Goal: Information Seeking & Learning: Learn about a topic

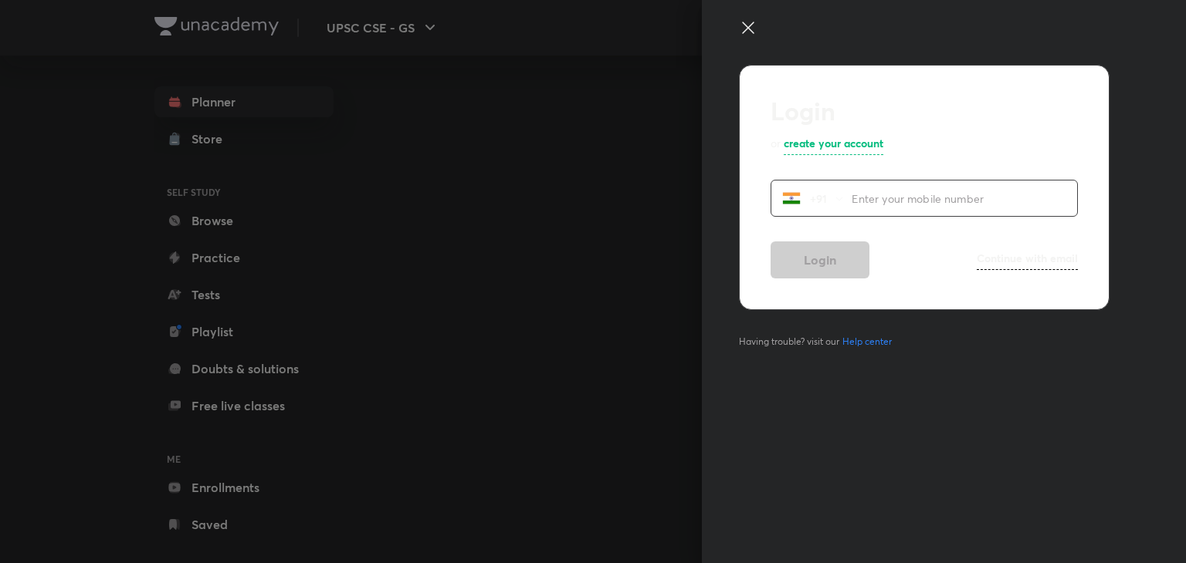
click at [746, 26] on icon at bounding box center [748, 28] width 12 height 12
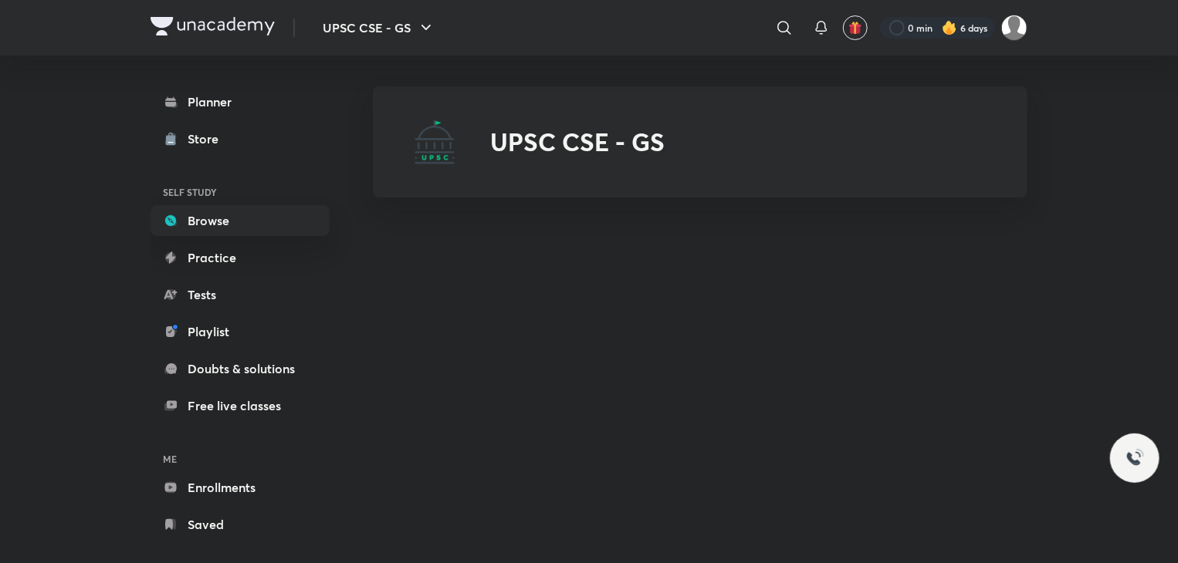
click at [1090, 32] on header "UPSC CSE - GS ​ 0 min 6 days" at bounding box center [589, 28] width 1178 height 56
click at [1112, 57] on div "UPSC CSE - GS ​ 0 min 6 days Planner Store SELF STUDY Browse Practice Tests Pla…" at bounding box center [589, 289] width 1178 height 579
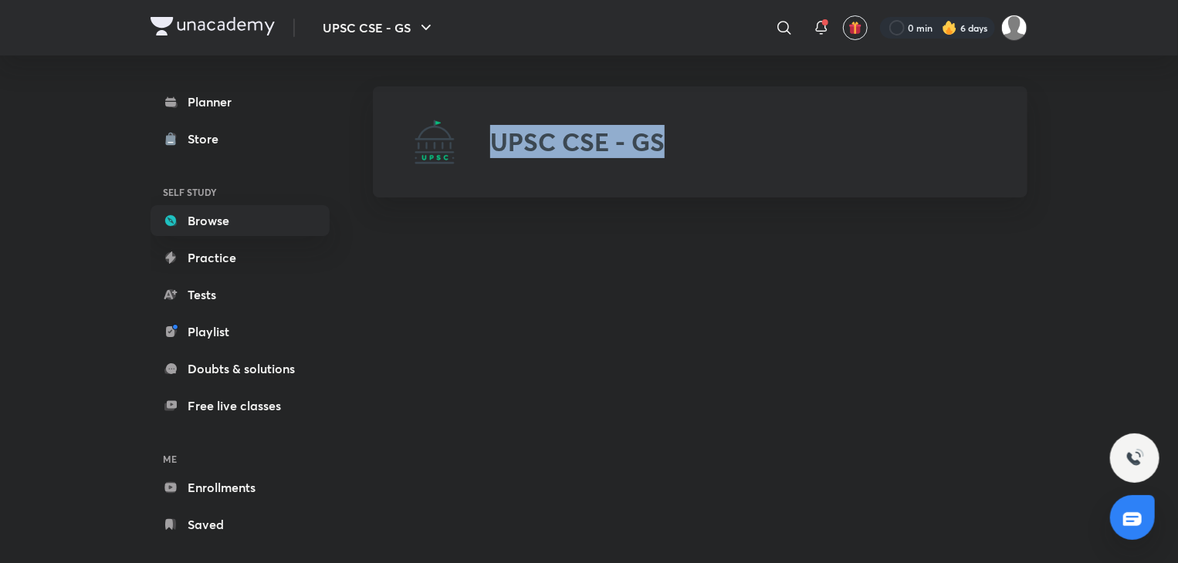
drag, startPoint x: 1112, startPoint y: 57, endPoint x: 922, endPoint y: 99, distance: 194.4
click at [1107, 56] on div "UPSC CSE - GS ​ 0 min 6 days Planner Store SELF STUDY Browse Practice Tests Pla…" at bounding box center [589, 289] width 1178 height 579
click at [537, 71] on div "Planner Store SELF STUDY Browse Practice Tests Playlist Doubts & solutions Free…" at bounding box center [589, 304] width 877 height 496
click at [259, 91] on link "Planner" at bounding box center [240, 101] width 179 height 31
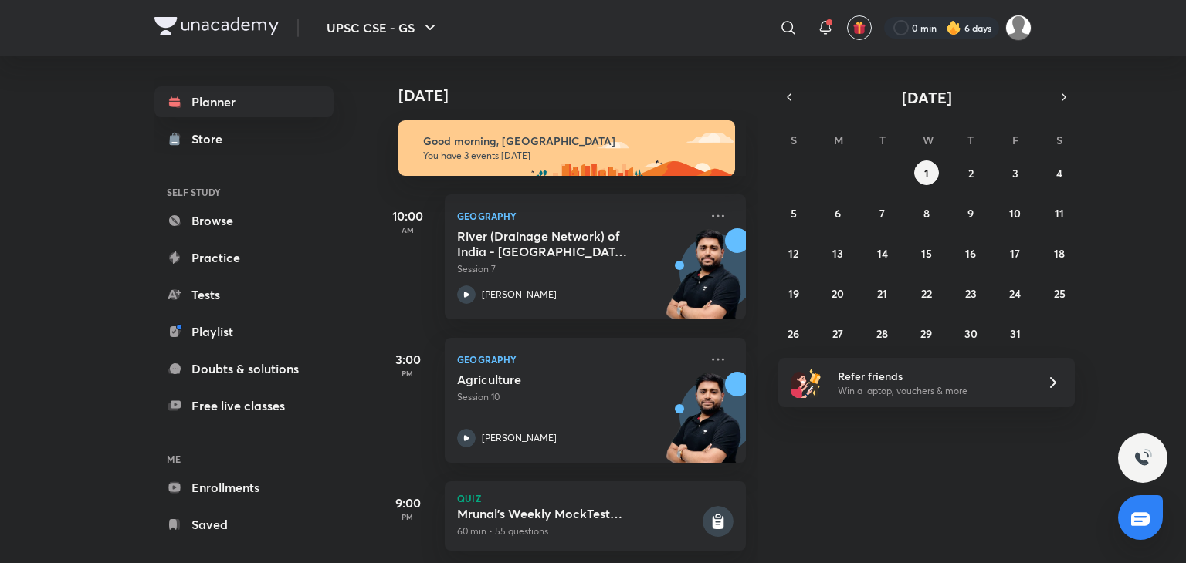
click at [784, 26] on icon at bounding box center [788, 28] width 19 height 19
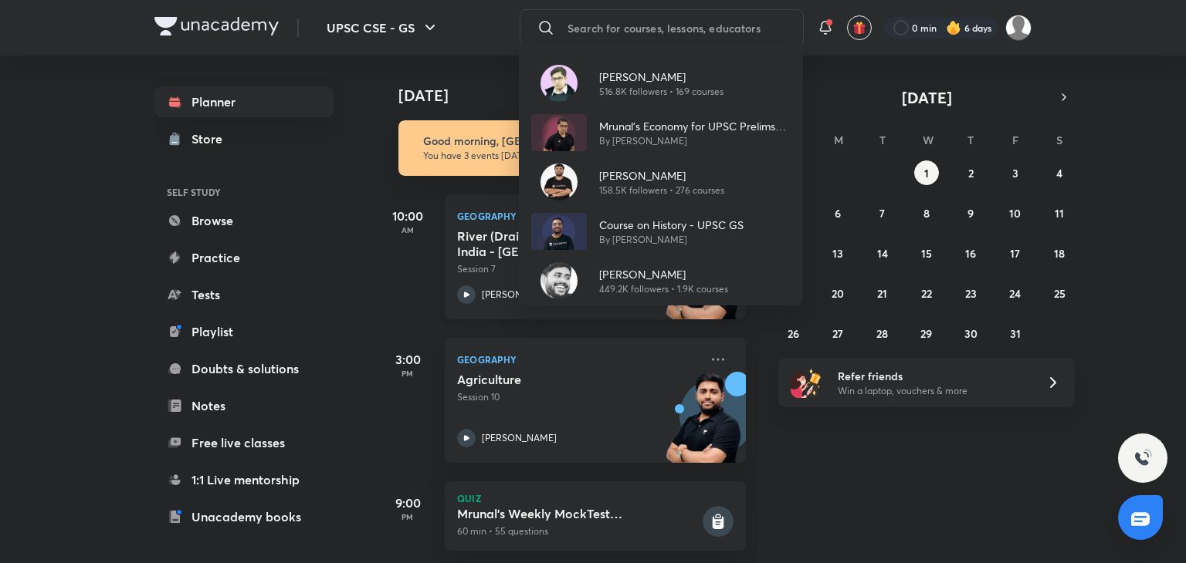
click at [658, 259] on div "[PERSON_NAME] 449.2K followers • 1.9K courses" at bounding box center [661, 280] width 284 height 49
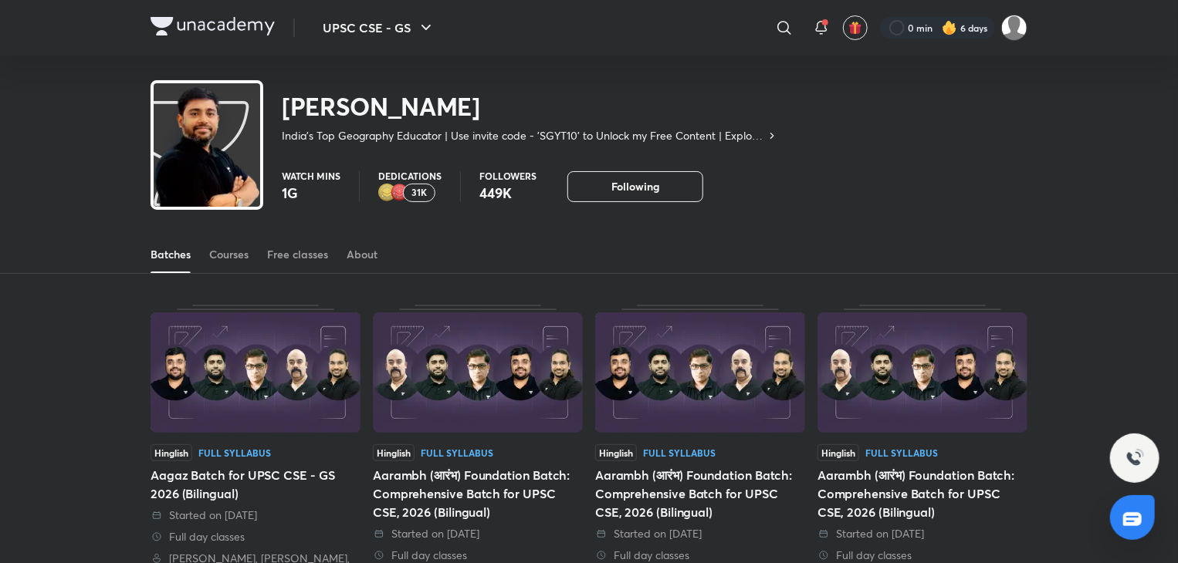
click at [252, 252] on div "Batches Courses Free classes About" at bounding box center [589, 254] width 877 height 37
click at [246, 255] on div "Courses" at bounding box center [228, 254] width 39 height 15
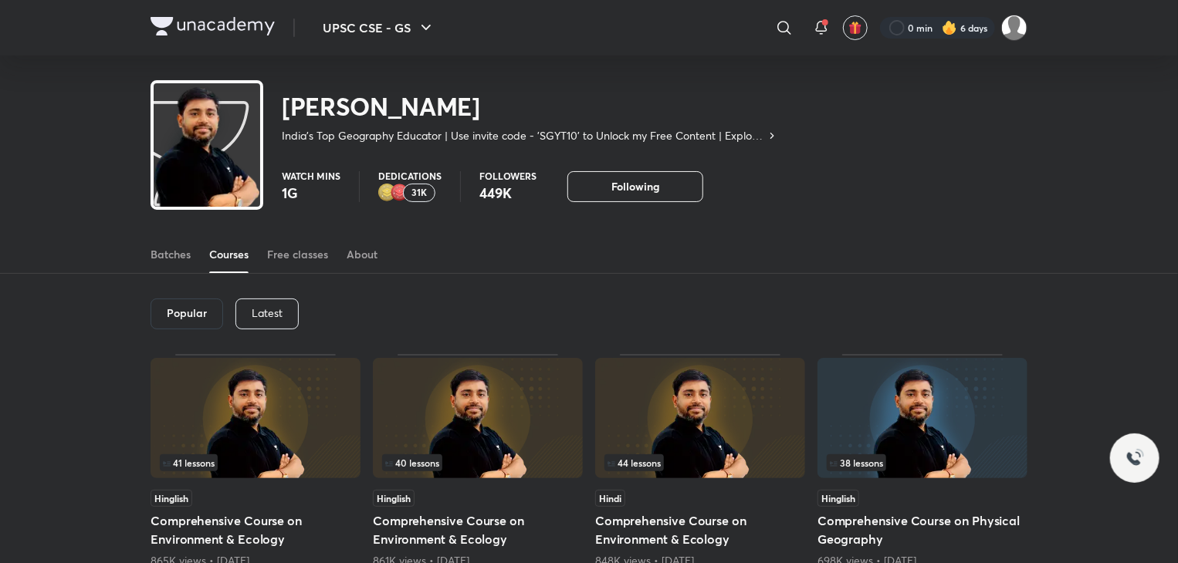
click at [252, 310] on p "Latest" at bounding box center [267, 313] width 31 height 12
click at [251, 310] on h6 "Latest" at bounding box center [266, 313] width 32 height 12
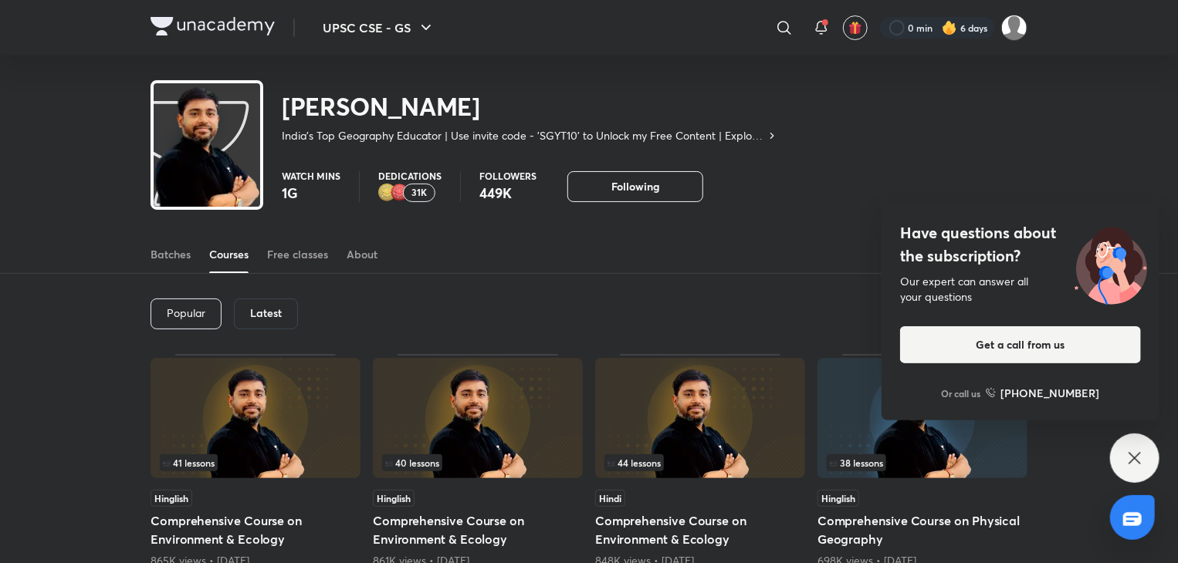
click at [262, 313] on h6 "Latest" at bounding box center [266, 313] width 32 height 12
click at [1145, 449] on div "Have questions about the subscription? Our expert can answer all your questions…" at bounding box center [1134, 458] width 49 height 49
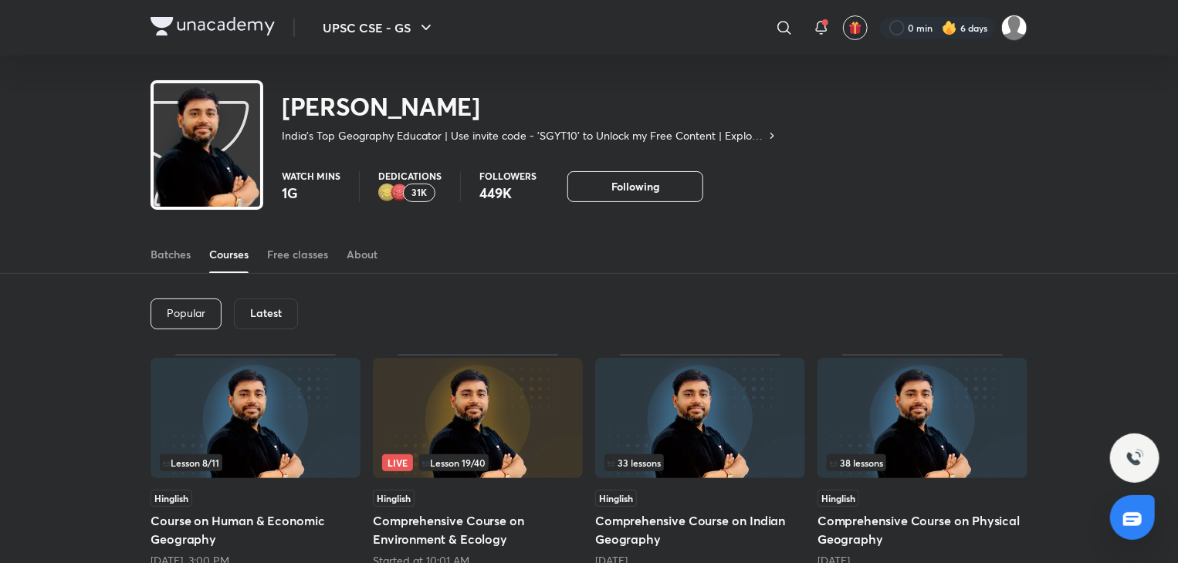
click at [688, 414] on img at bounding box center [700, 418] width 210 height 120
click at [701, 389] on img at bounding box center [700, 418] width 210 height 120
click at [701, 390] on img at bounding box center [700, 418] width 210 height 120
click at [701, 391] on img at bounding box center [700, 418] width 210 height 120
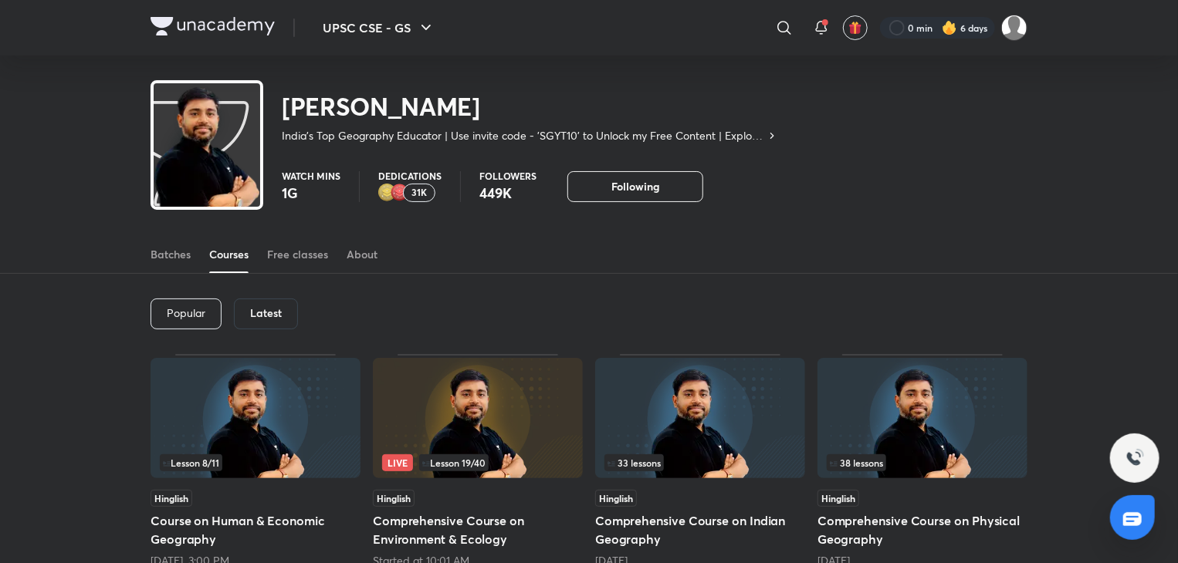
click at [701, 392] on img at bounding box center [700, 418] width 210 height 120
click at [701, 393] on img at bounding box center [700, 418] width 210 height 120
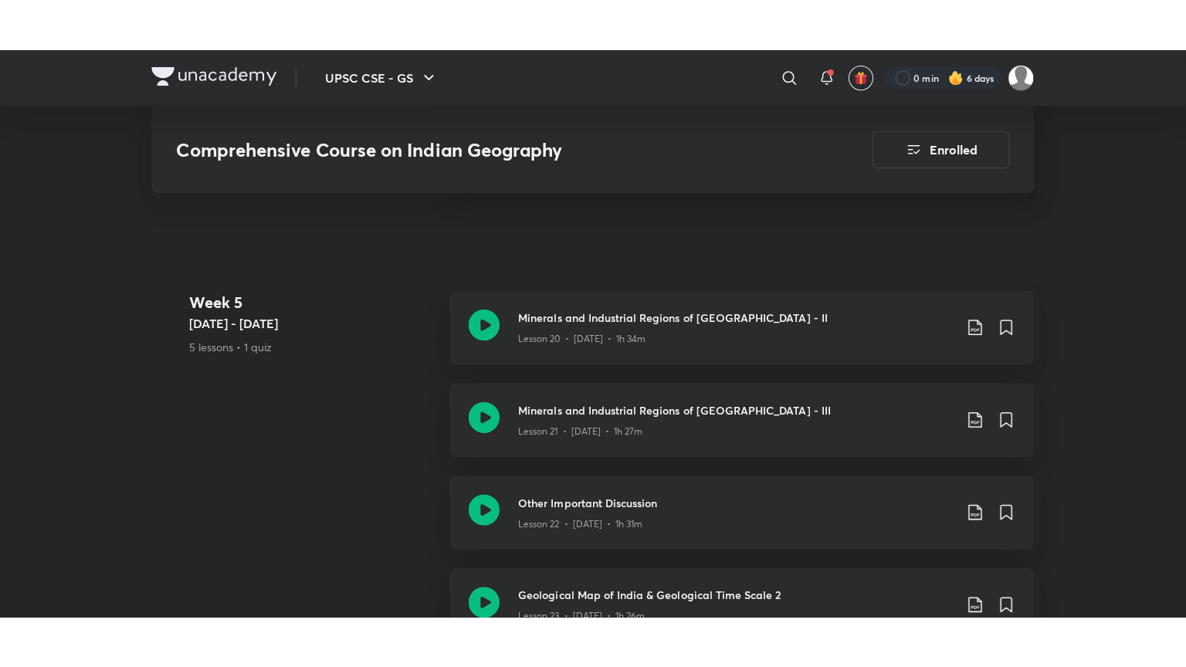
scroll to position [3052, 0]
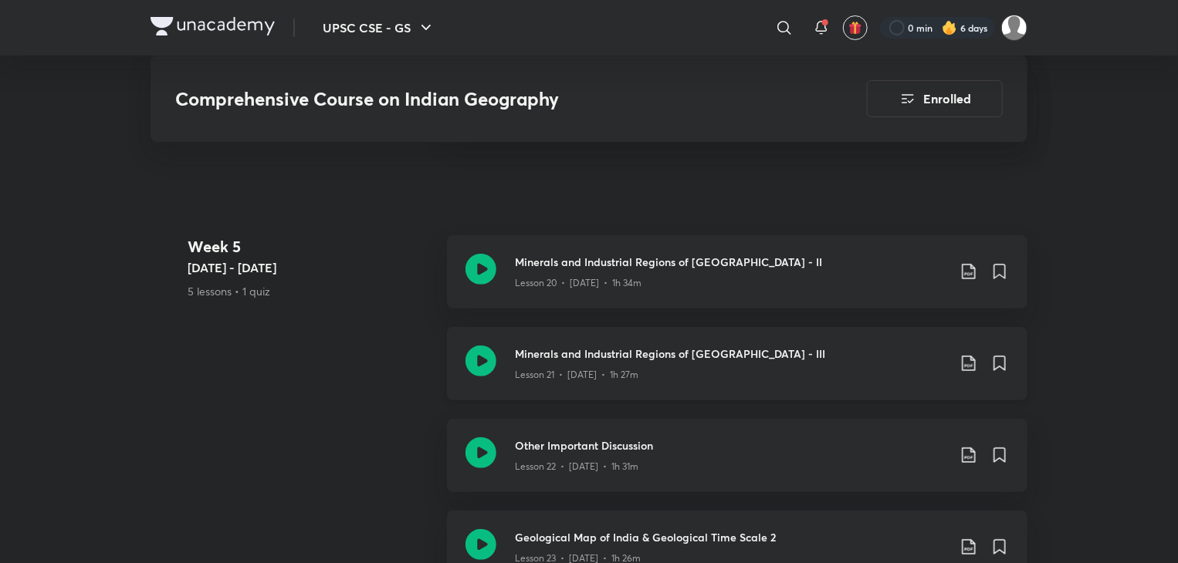
click at [486, 346] on icon at bounding box center [480, 361] width 31 height 31
click at [485, 346] on icon at bounding box center [480, 361] width 31 height 31
